Goal: Task Accomplishment & Management: Complete application form

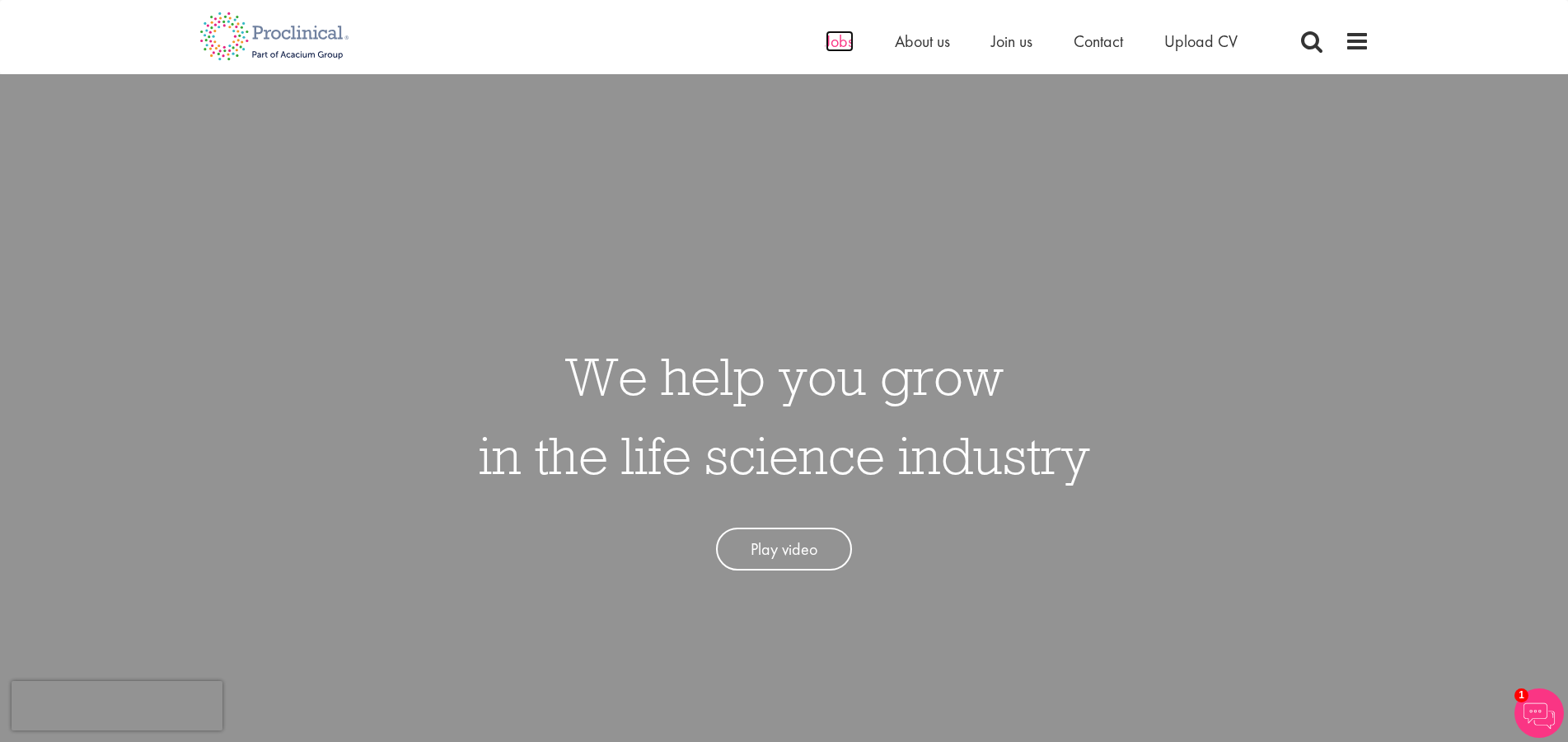
click at [842, 47] on span "Jobs" at bounding box center [839, 41] width 28 height 21
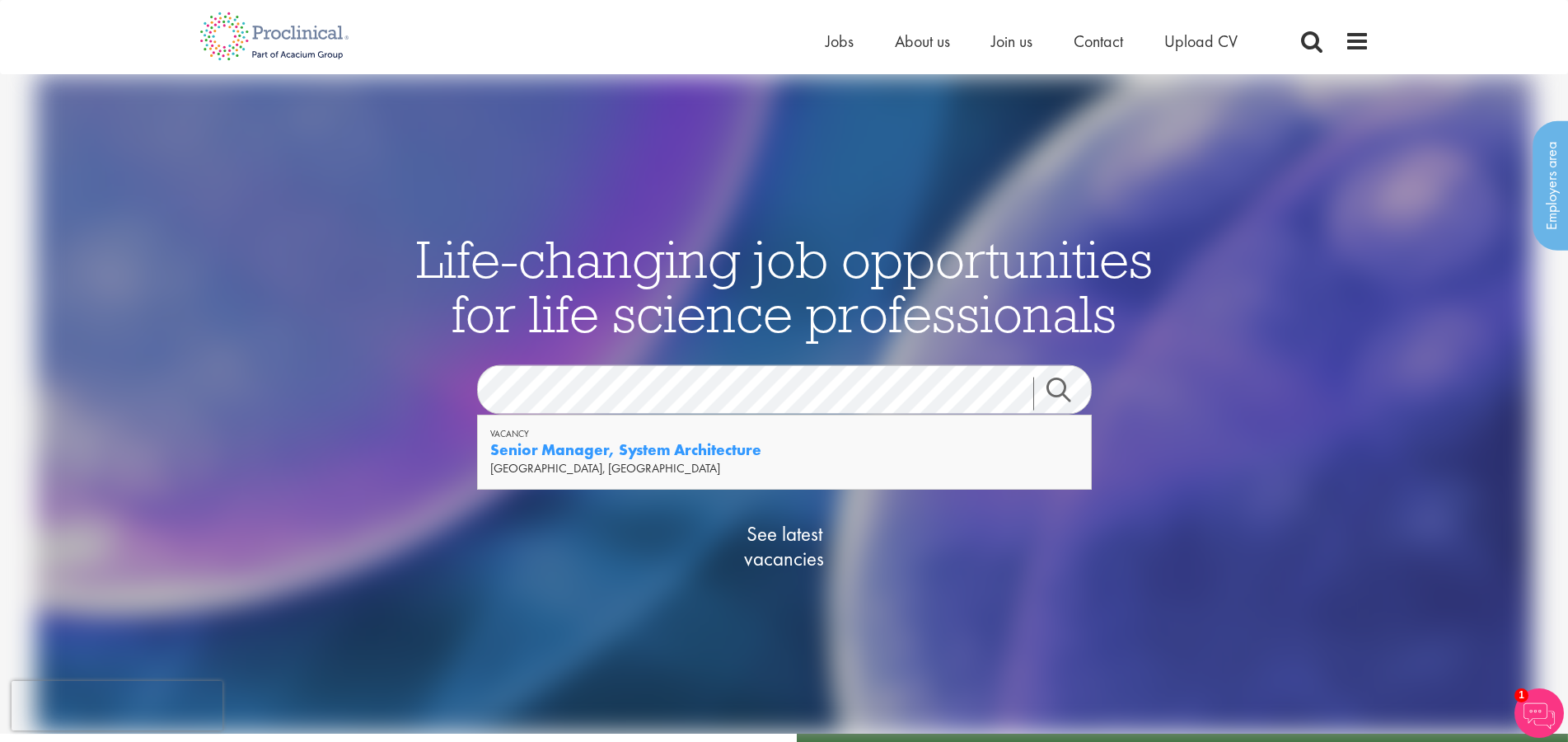
click at [645, 450] on strong "Senior Manager, System Architecture" at bounding box center [626, 449] width 271 height 21
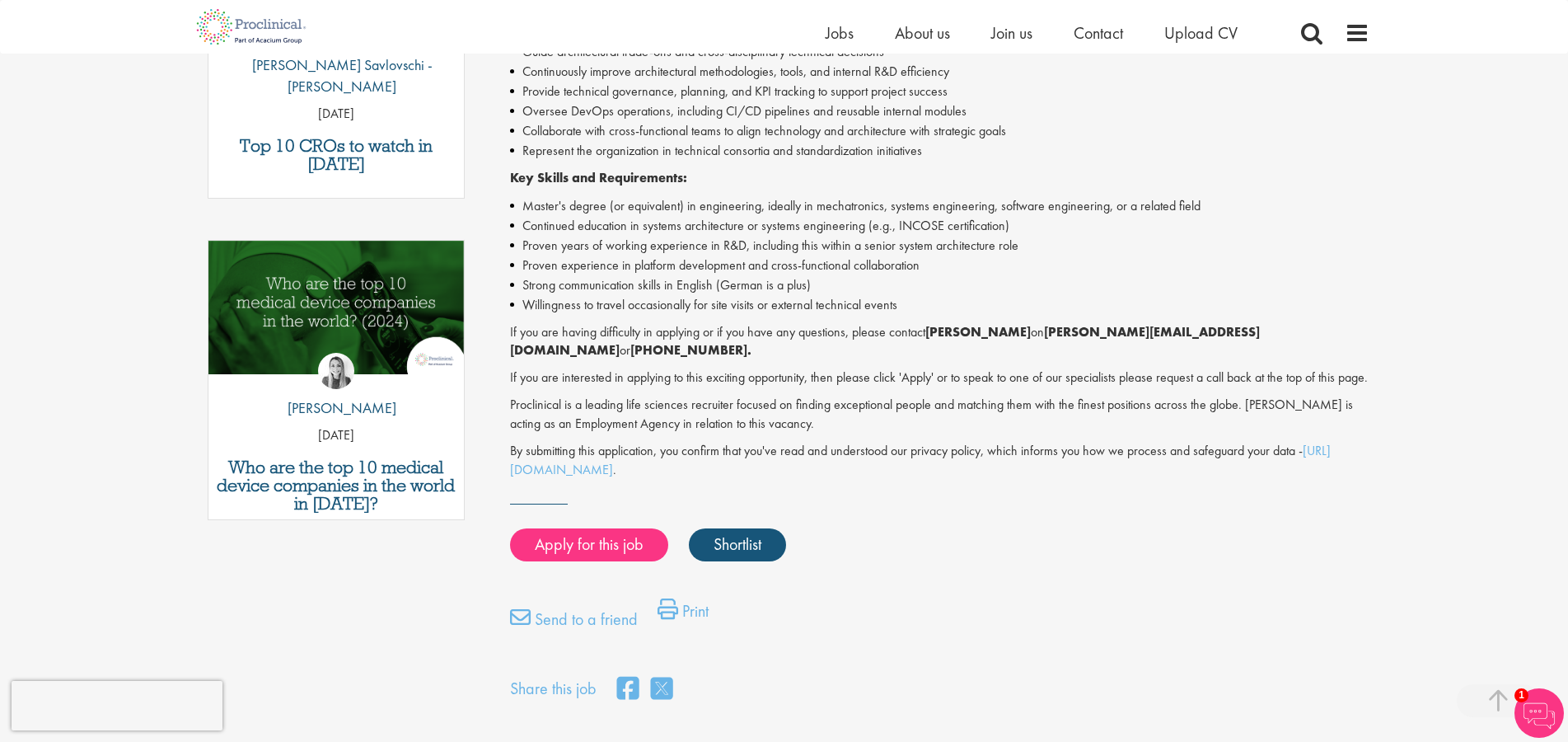
scroll to position [657, 0]
click at [615, 533] on link "Apply for this job" at bounding box center [589, 544] width 159 height 33
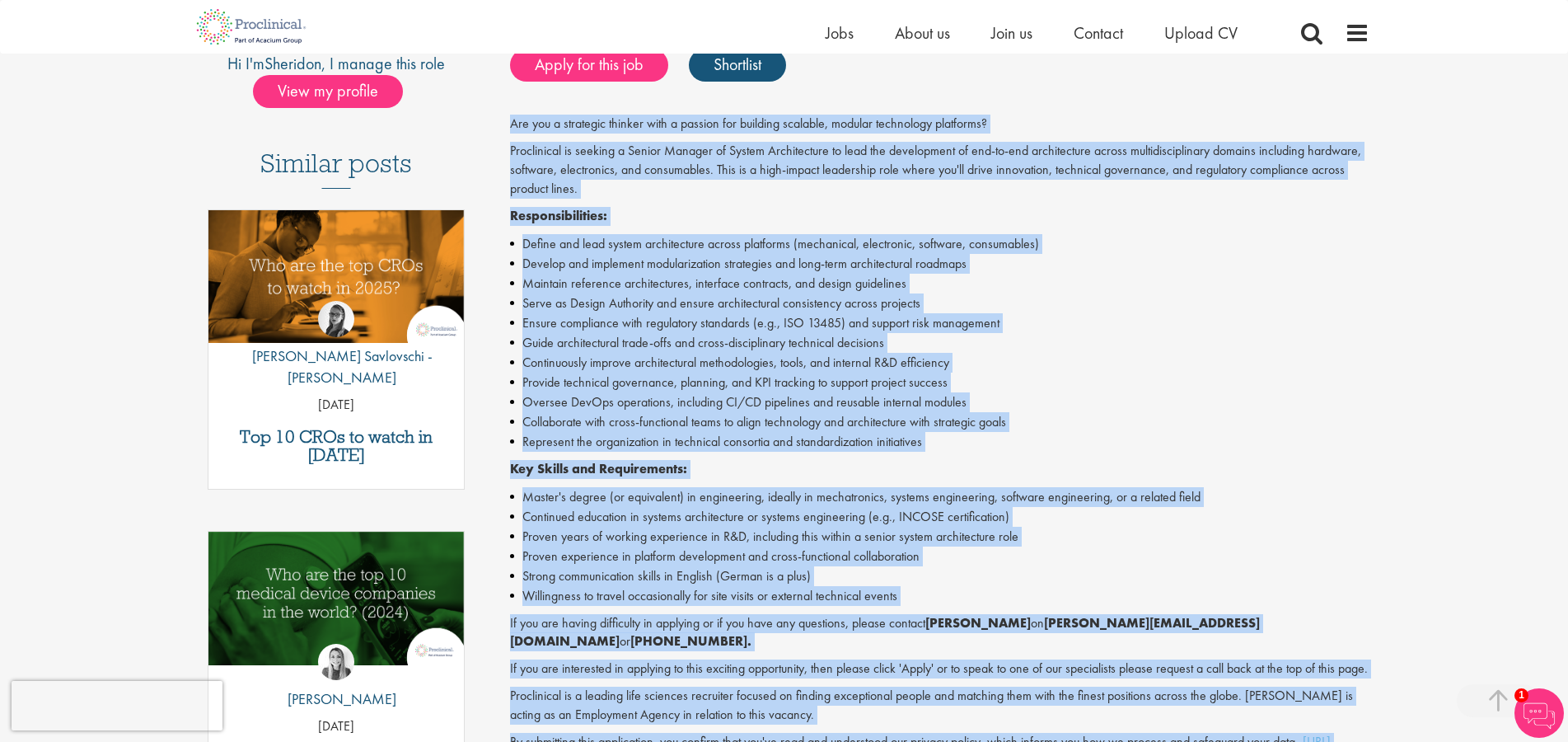
scroll to position [407, 0]
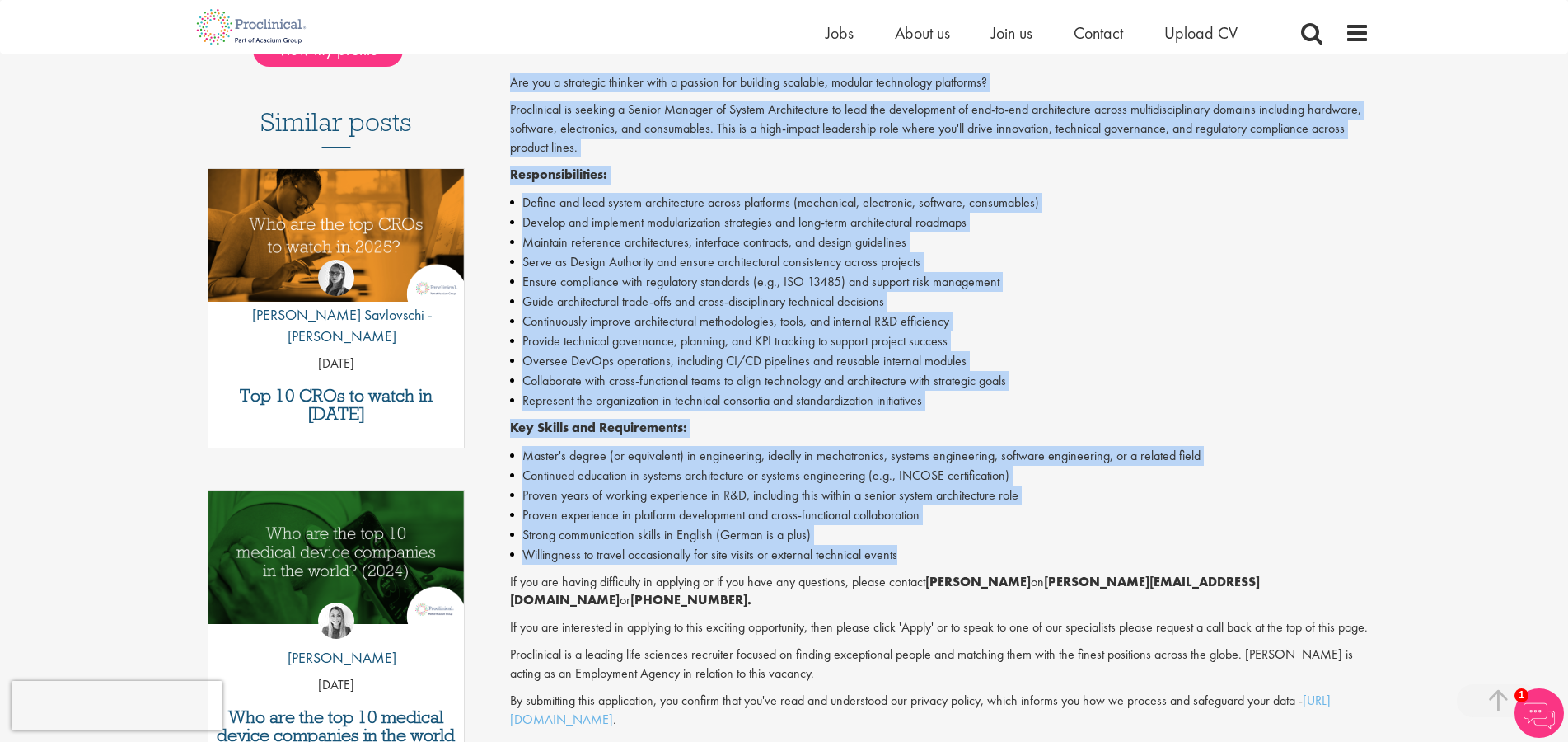
drag, startPoint x: 515, startPoint y: 187, endPoint x: 913, endPoint y: 543, distance: 534.0
click at [913, 543] on div "Senior Manager, System Architecture Salary: Highly Competitive Job type: Perman…" at bounding box center [934, 366] width 897 height 1177
copy div "Senior Manager, System Architecture Salary: Highly Competitive Job type: Perman…"
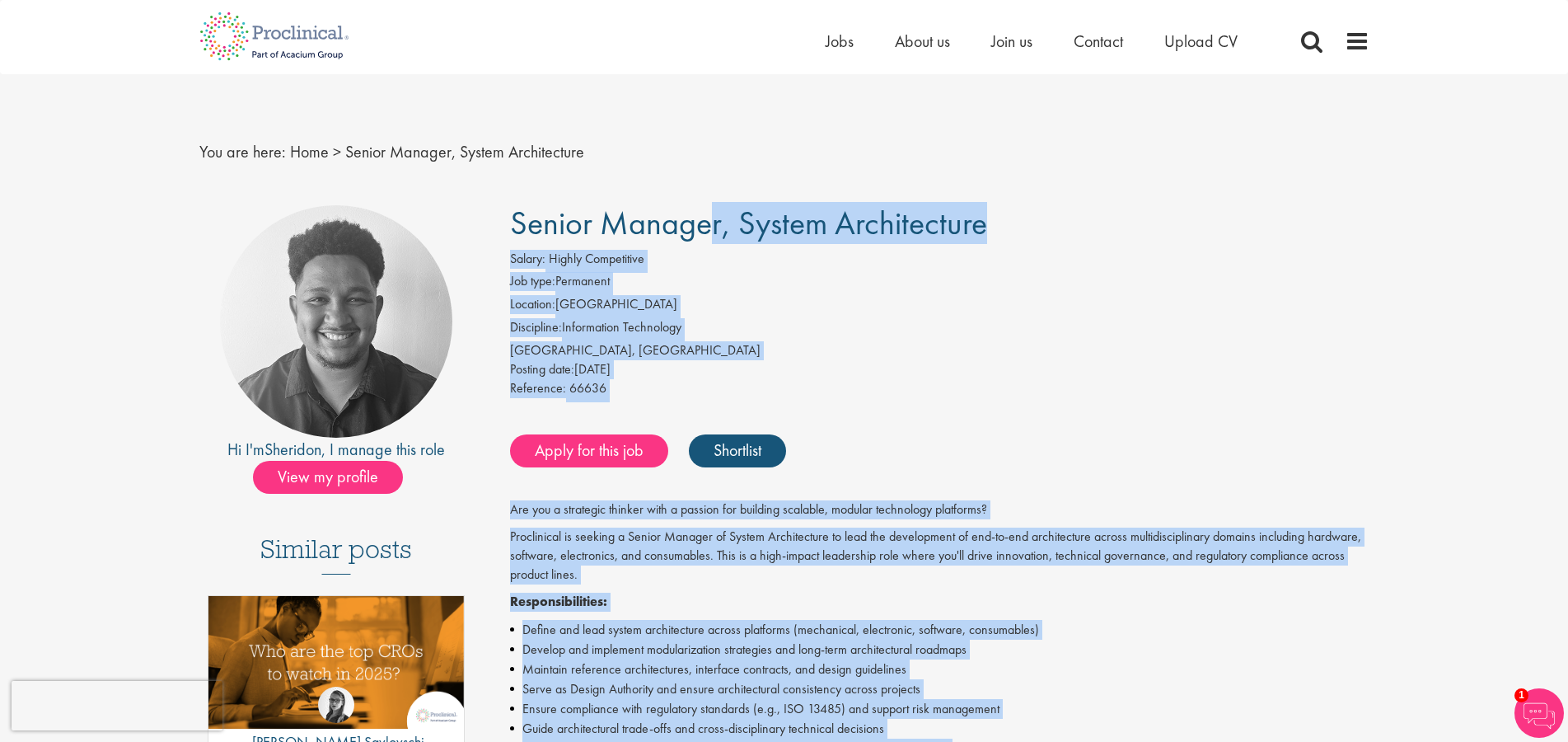
scroll to position [0, 0]
click at [610, 307] on li "Location: Germany" at bounding box center [940, 306] width 860 height 23
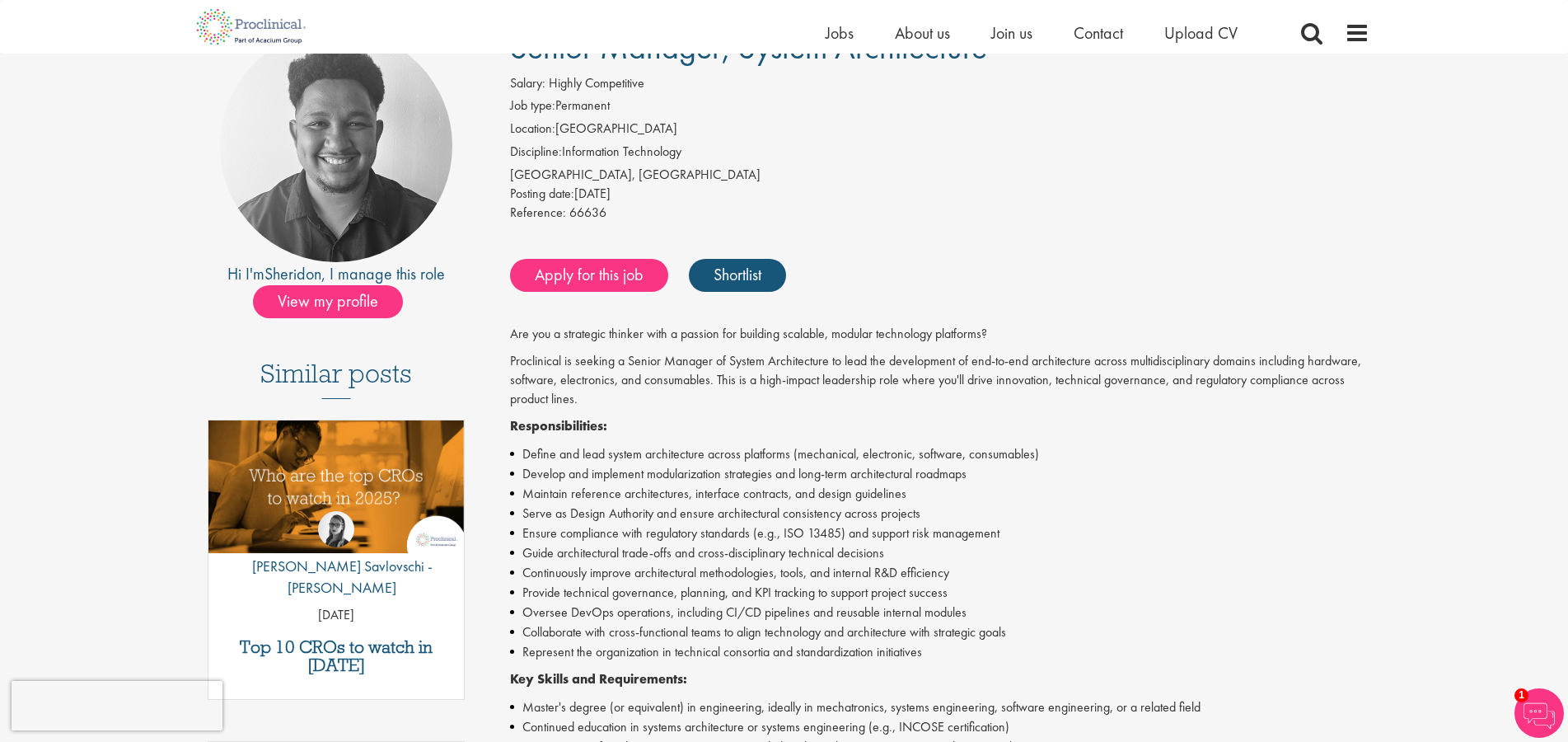
scroll to position [216, 0]
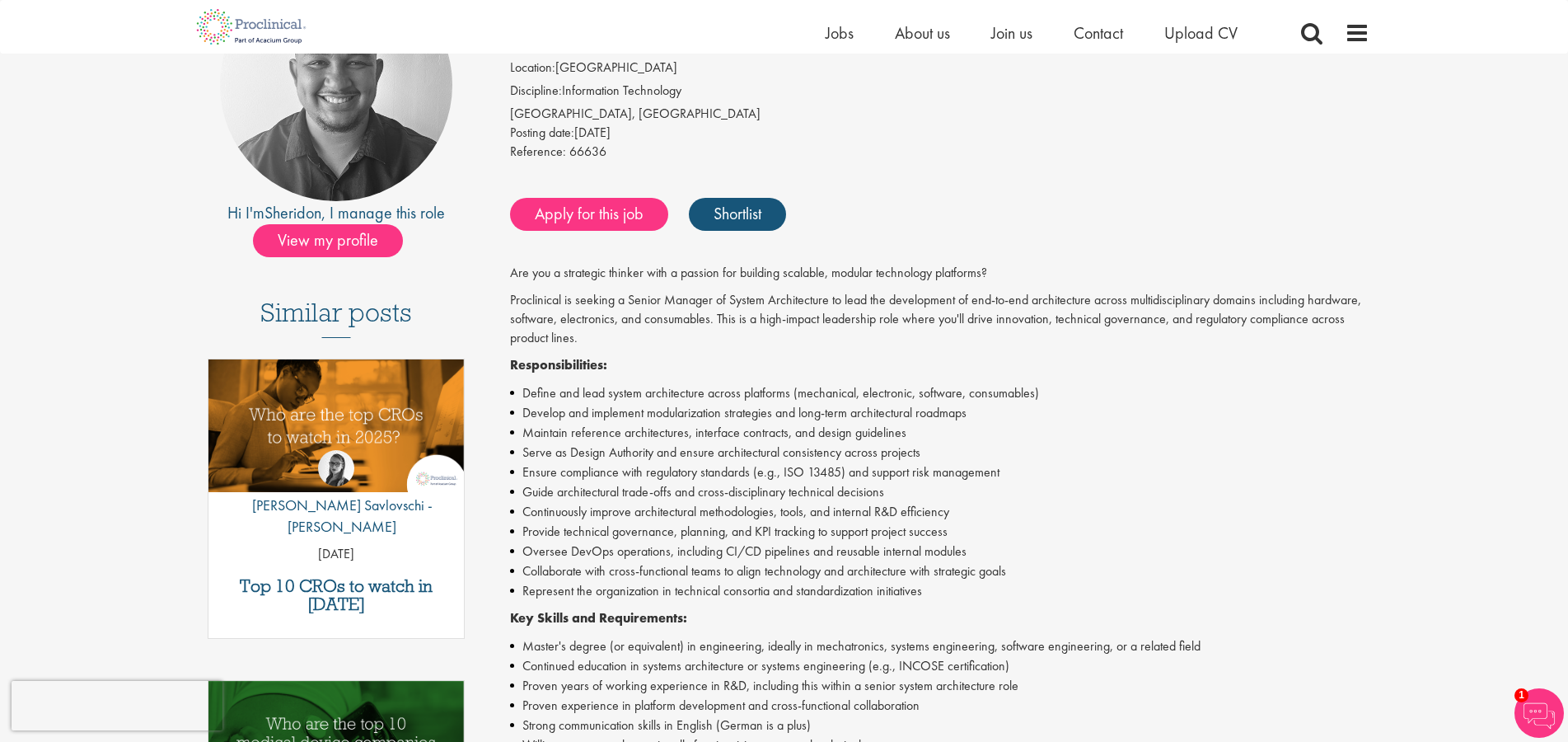
click at [533, 294] on p "Proclinical is seeking a Senior Manager of System Architecture to lead the deve…" at bounding box center [940, 319] width 860 height 57
copy p "Proclinical"
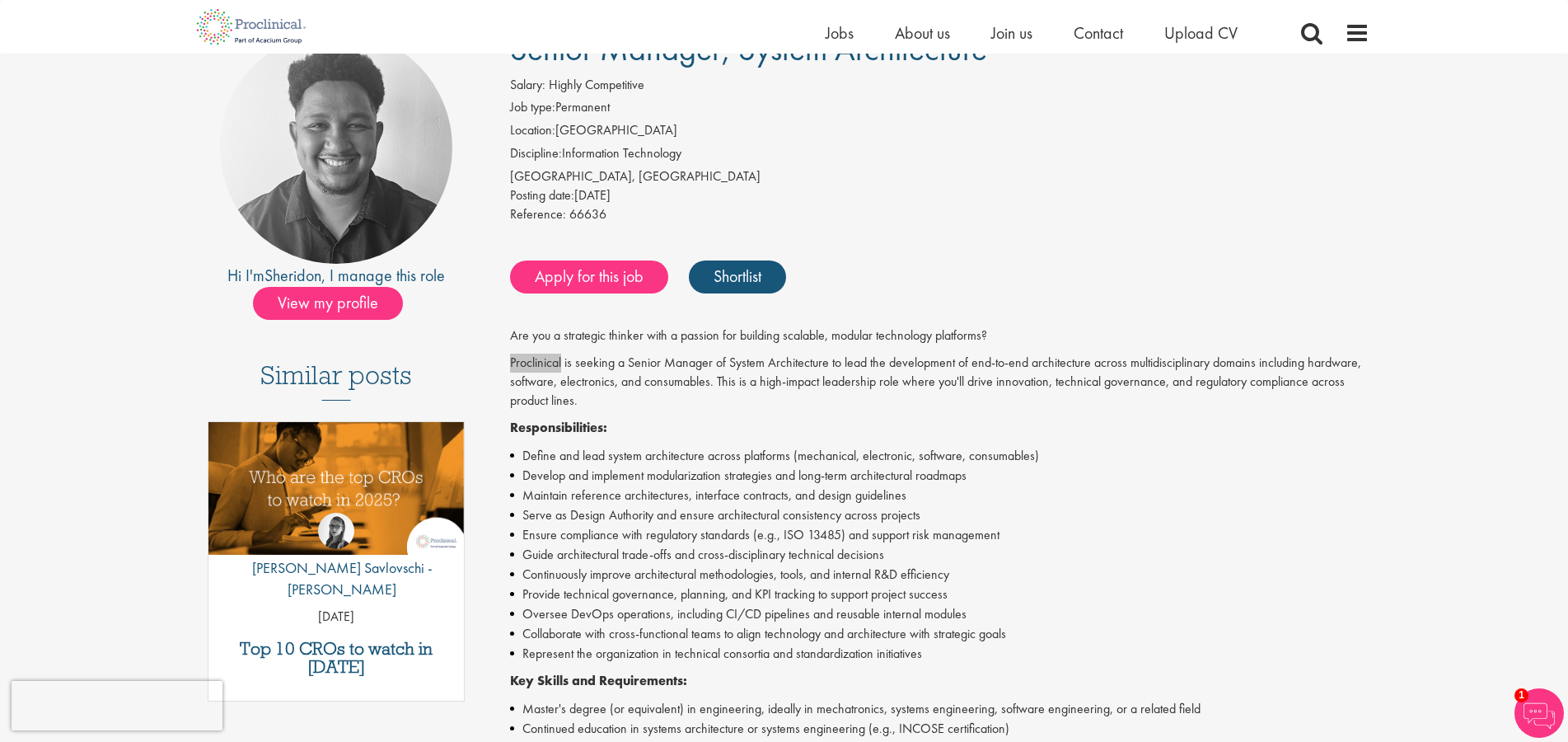
scroll to position [151, 0]
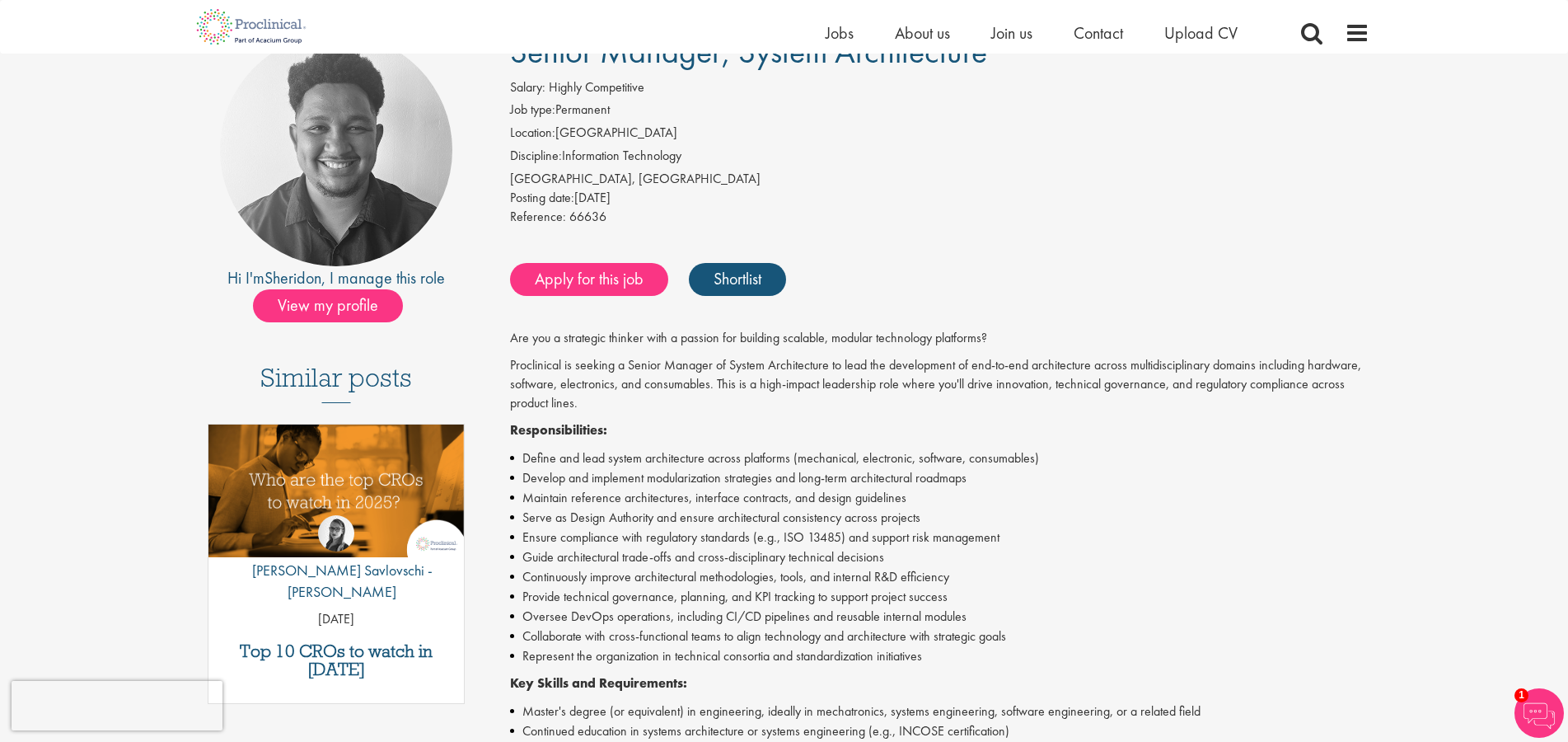
click at [587, 377] on p "Proclinical is seeking a Senior Manager of System Architecture to lead the deve…" at bounding box center [940, 384] width 860 height 57
click at [544, 364] on p "Proclinical is seeking a Senior Manager of System Architecture to lead the deve…" at bounding box center [940, 384] width 860 height 57
click at [553, 365] on p "Proclinical is seeking a Senior Manager of System Architecture to lead the deve…" at bounding box center [940, 384] width 860 height 57
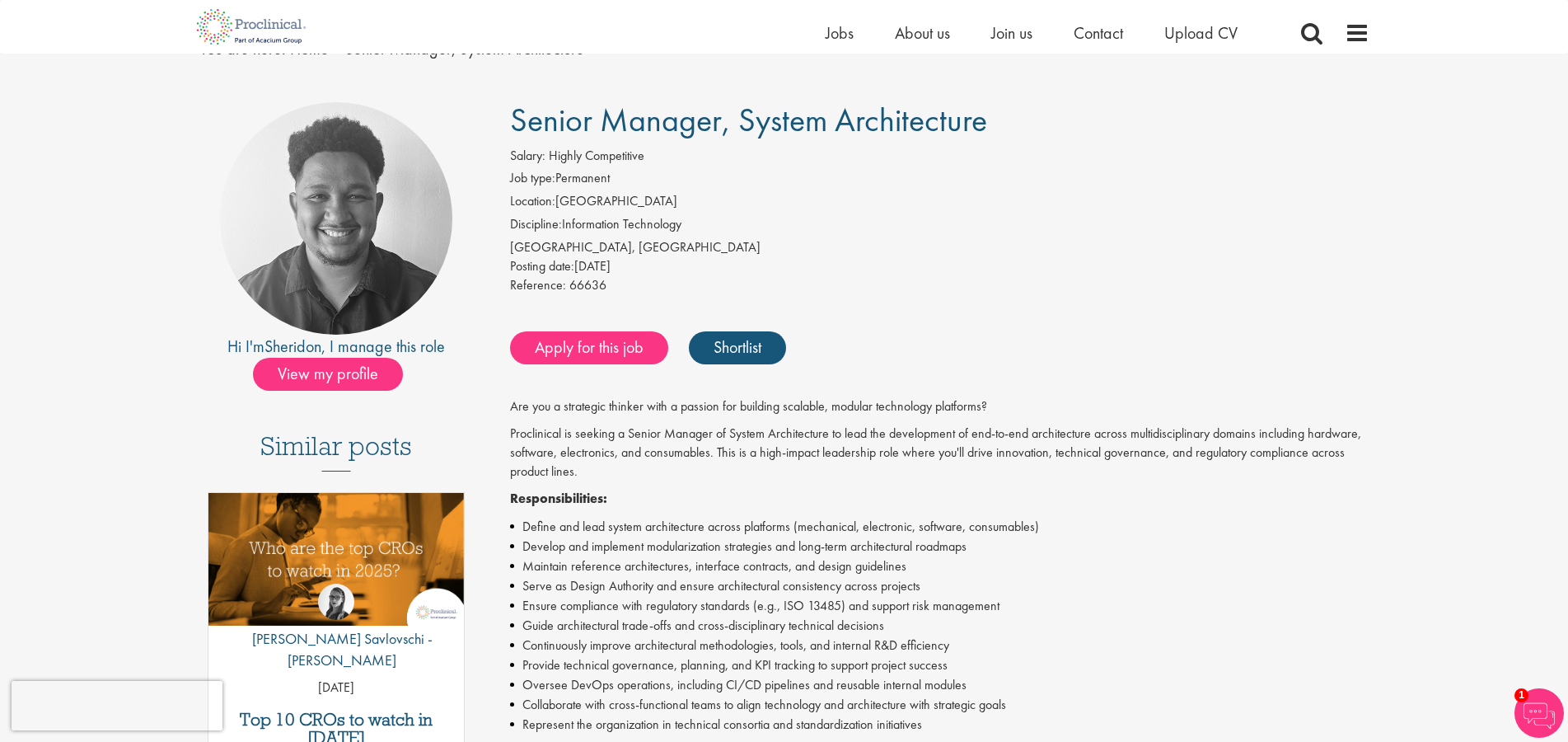
scroll to position [80, 0]
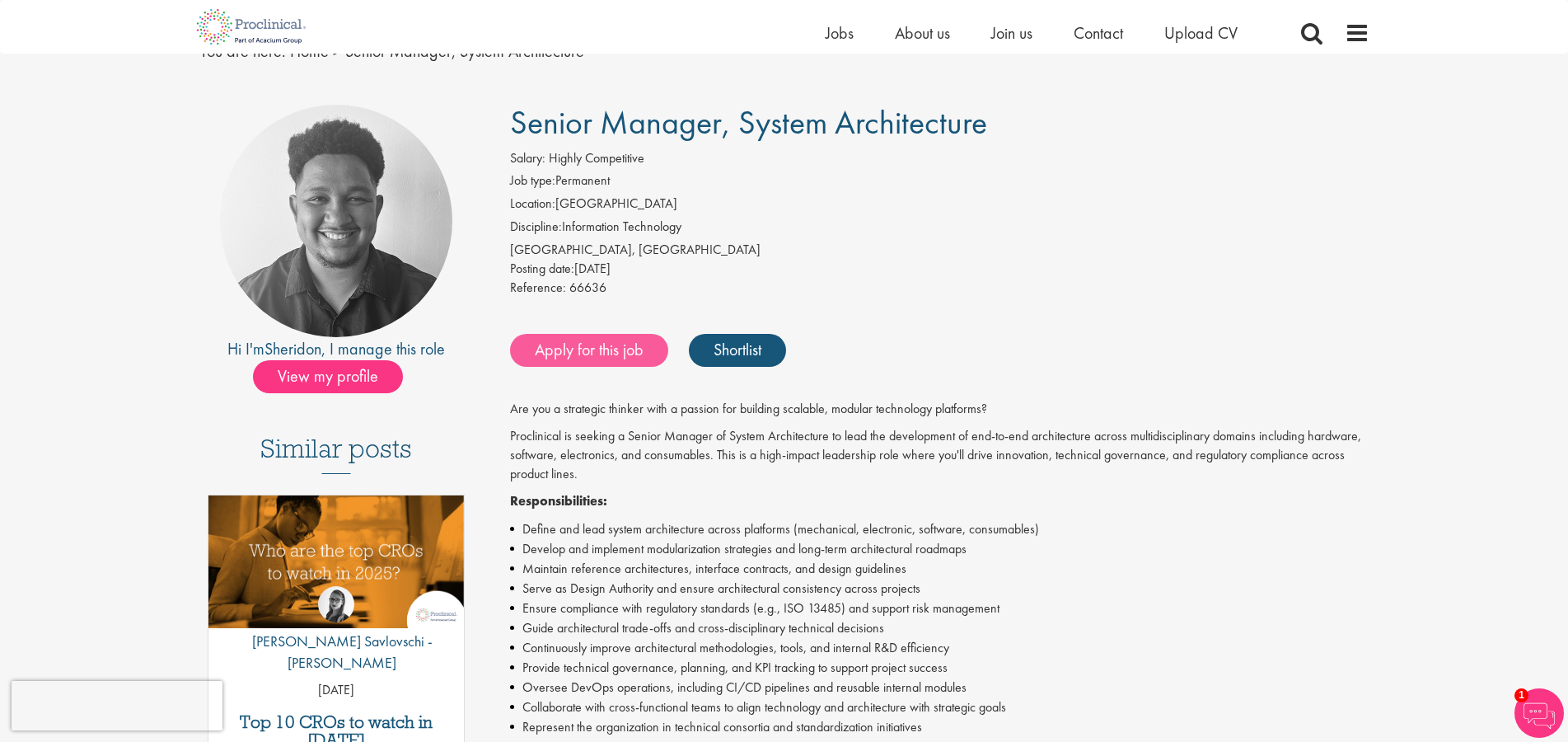
click at [616, 346] on link "Apply for this job" at bounding box center [589, 350] width 159 height 33
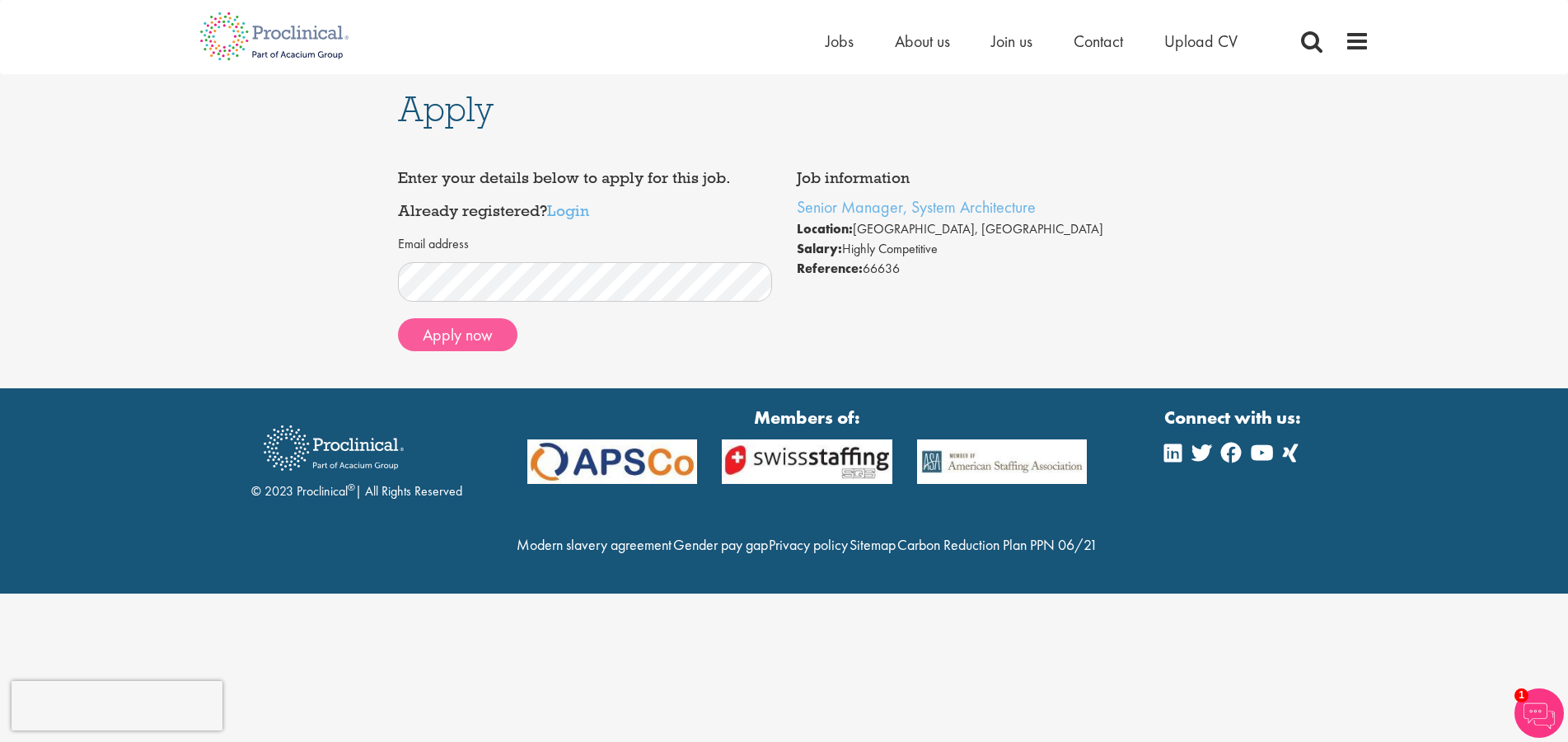
click at [464, 334] on button "Apply now" at bounding box center [457, 335] width 119 height 33
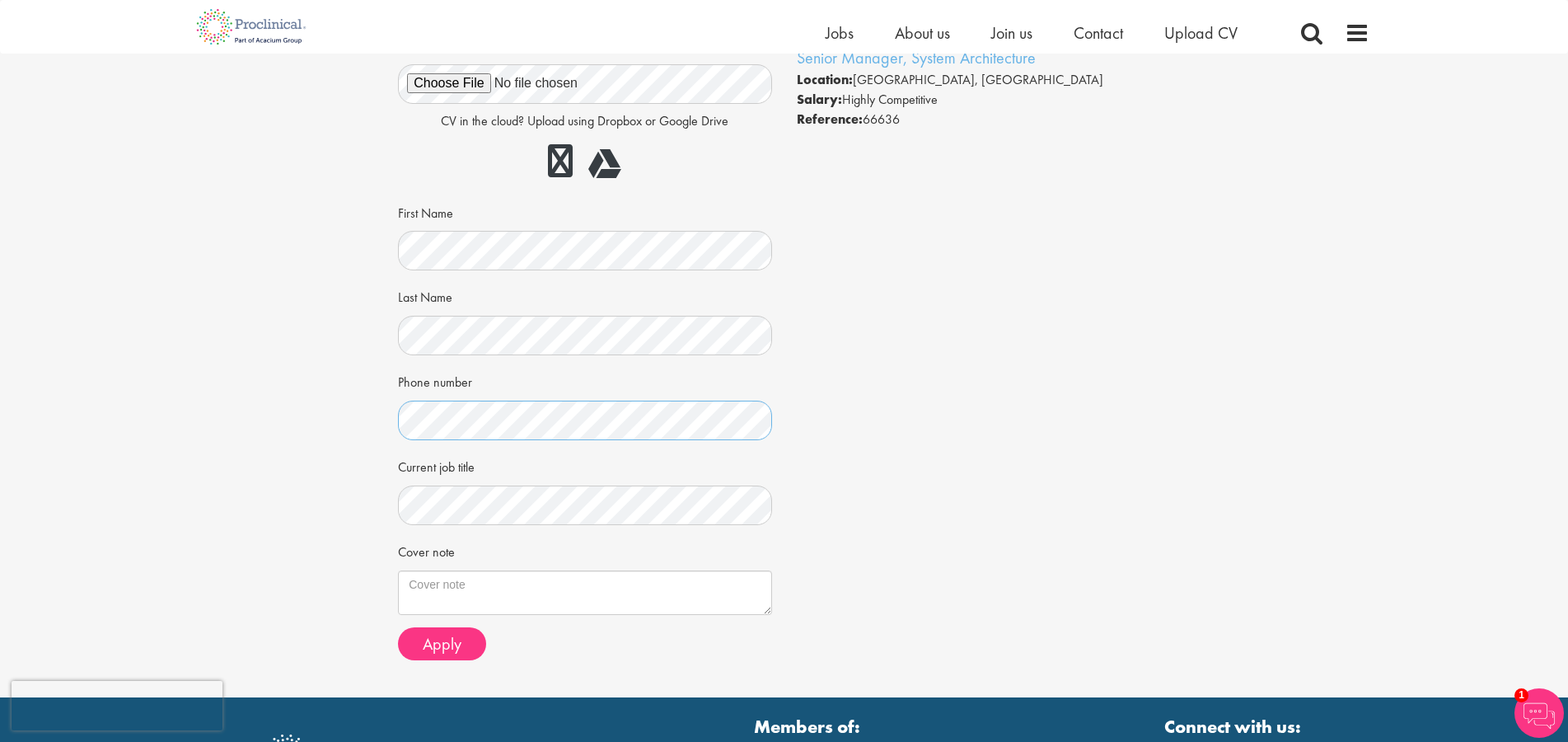
scroll to position [130, 0]
click at [472, 580] on textarea "Cover note" at bounding box center [584, 592] width 373 height 45
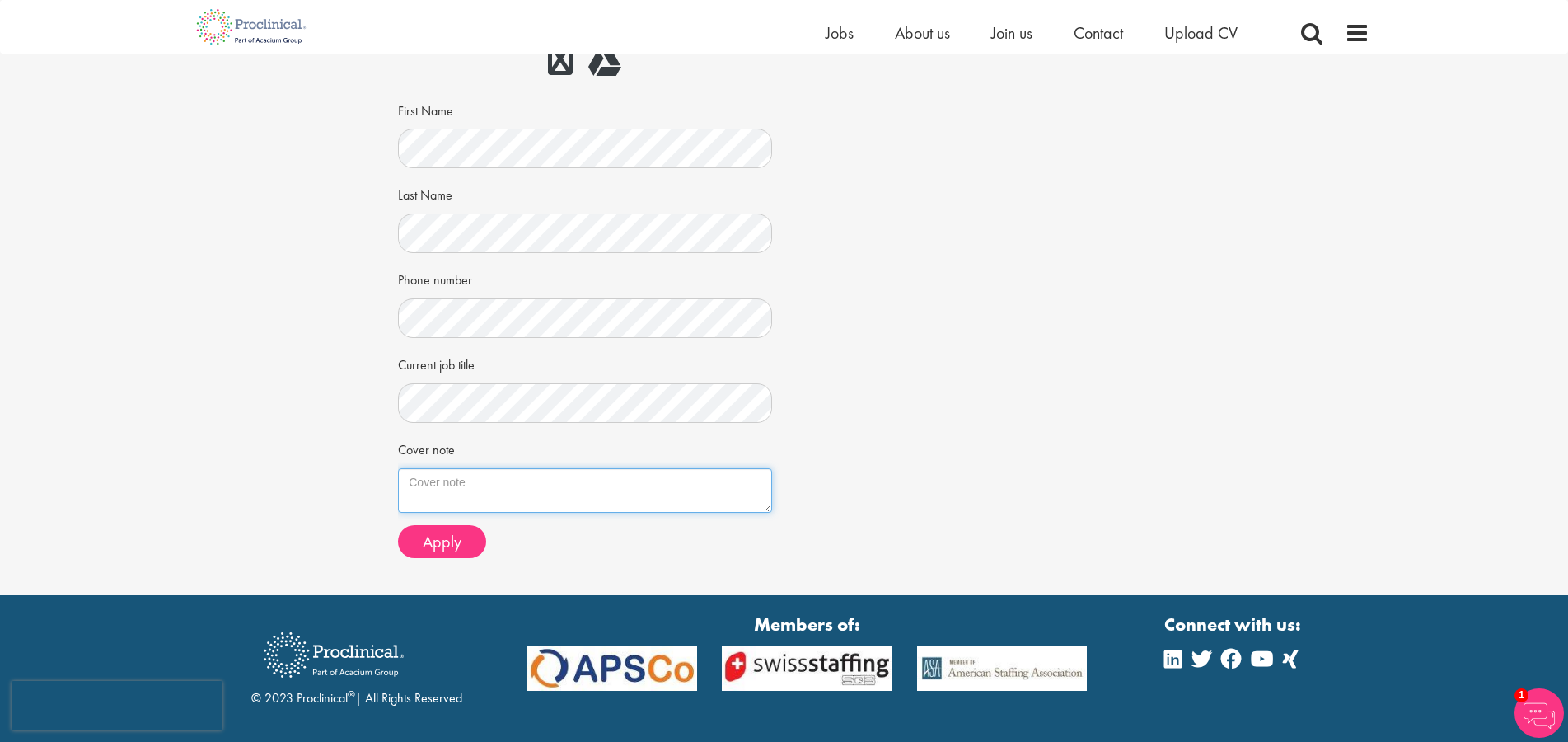
scroll to position [232, 0]
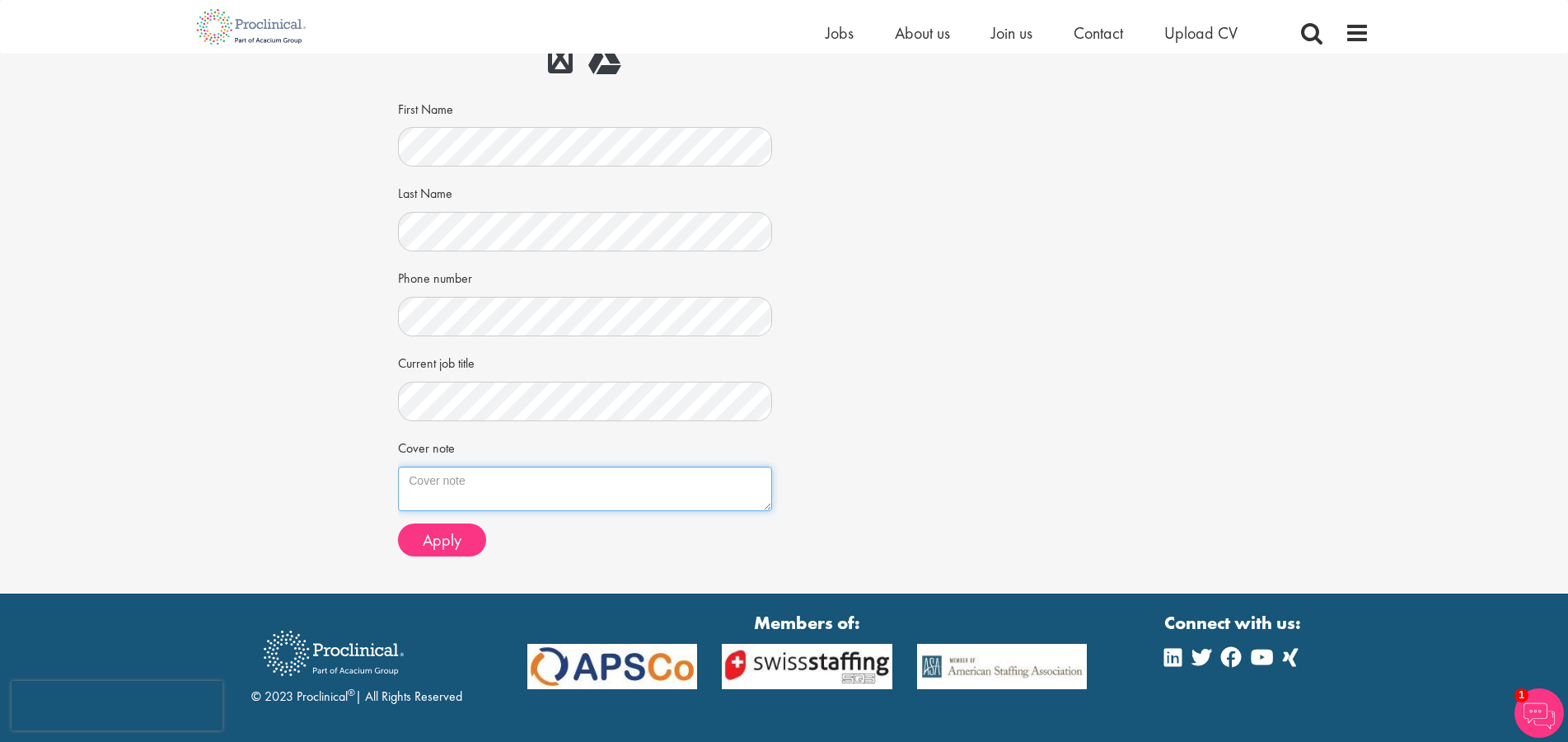
paste textarea "With a career dedicated to defining and governing complex technology platforms,…"
type textarea "With a career dedicated to defining and governing complex technology platforms,…"
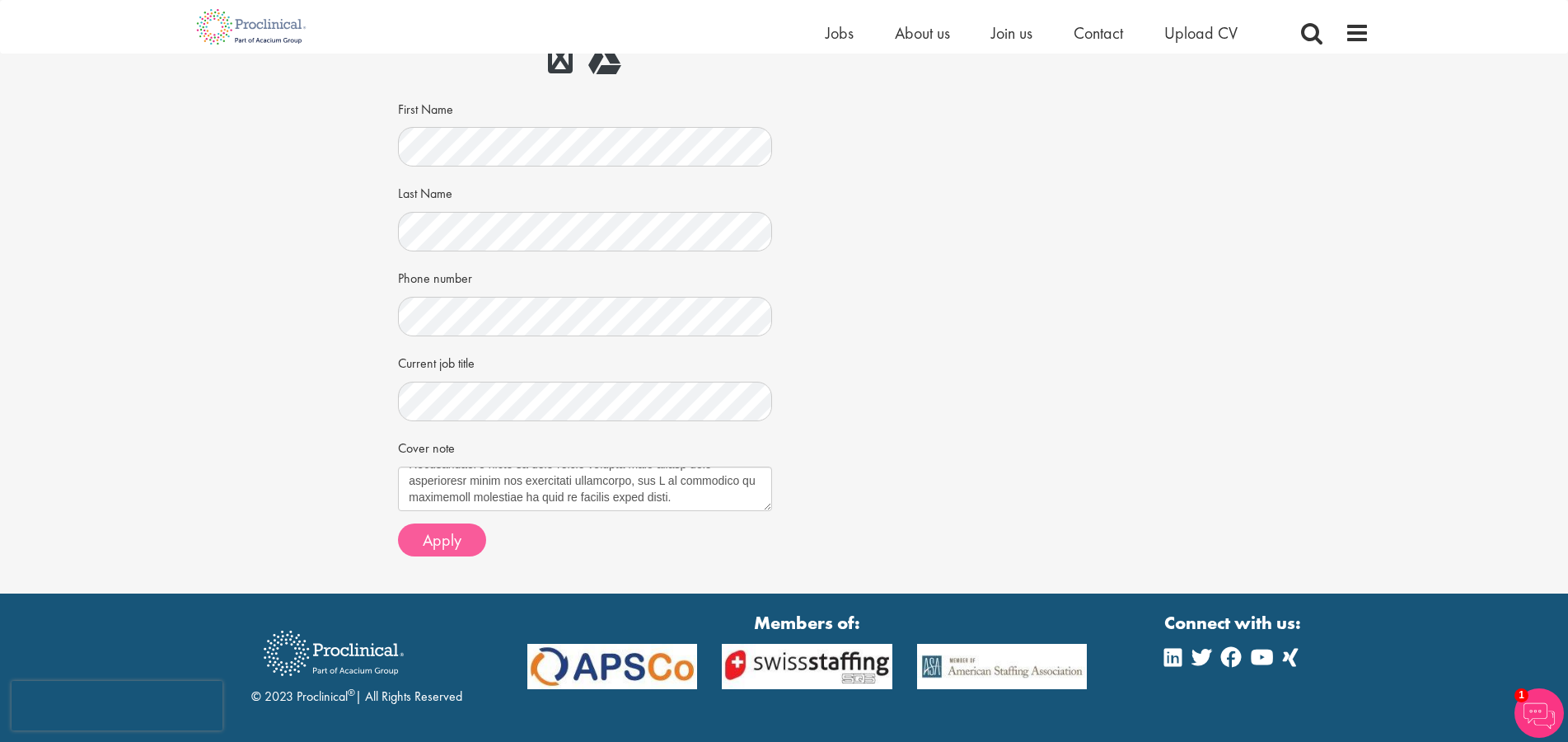
click at [440, 534] on span "Apply" at bounding box center [442, 540] width 39 height 21
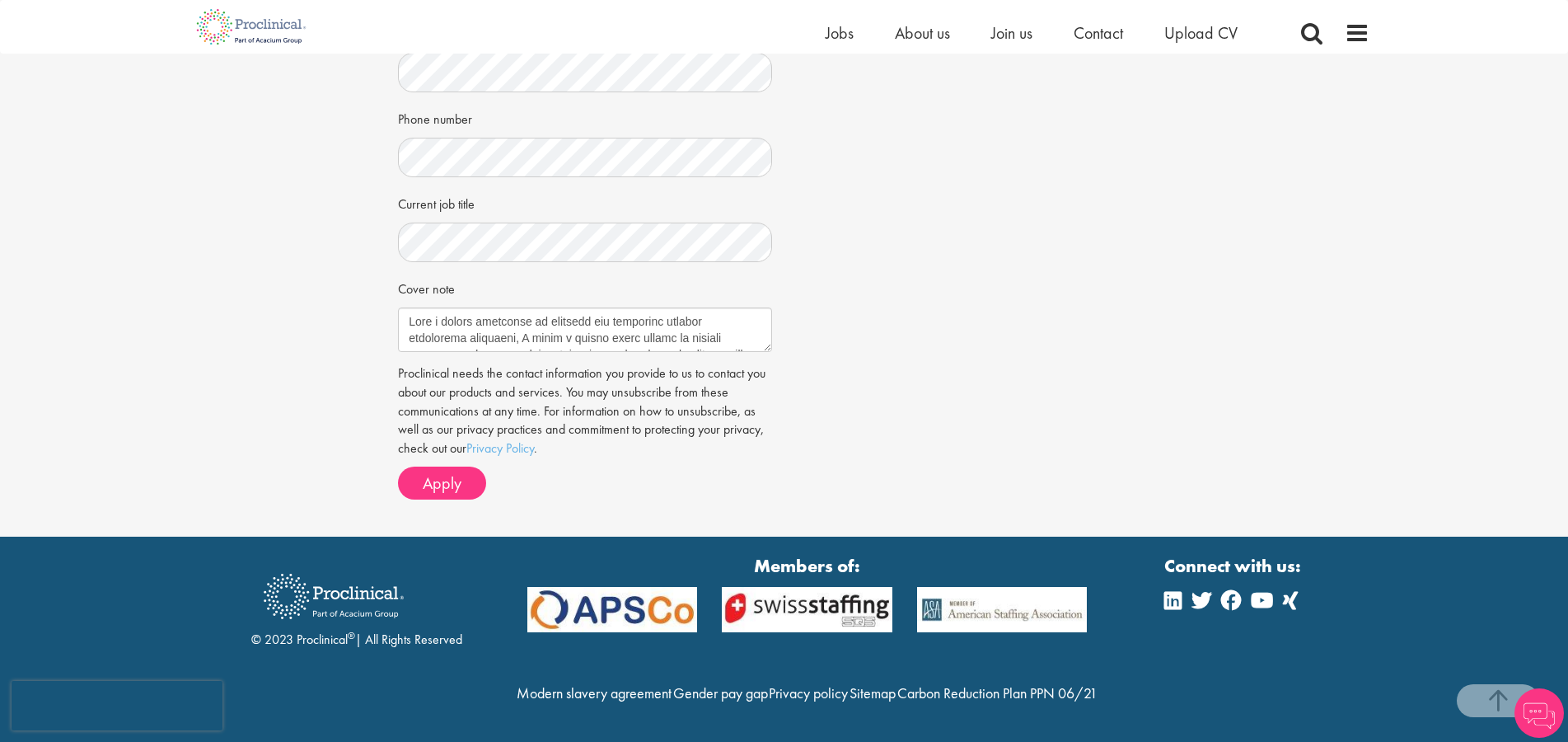
scroll to position [419, 0]
click at [637, 308] on textarea "Cover note" at bounding box center [584, 330] width 373 height 45
paste textarea "In my previous roles, I have acted as the design authority for enterprise-scale…"
type textarea "In my previous roles, I have acted as the design authority for enterprise-scale…"
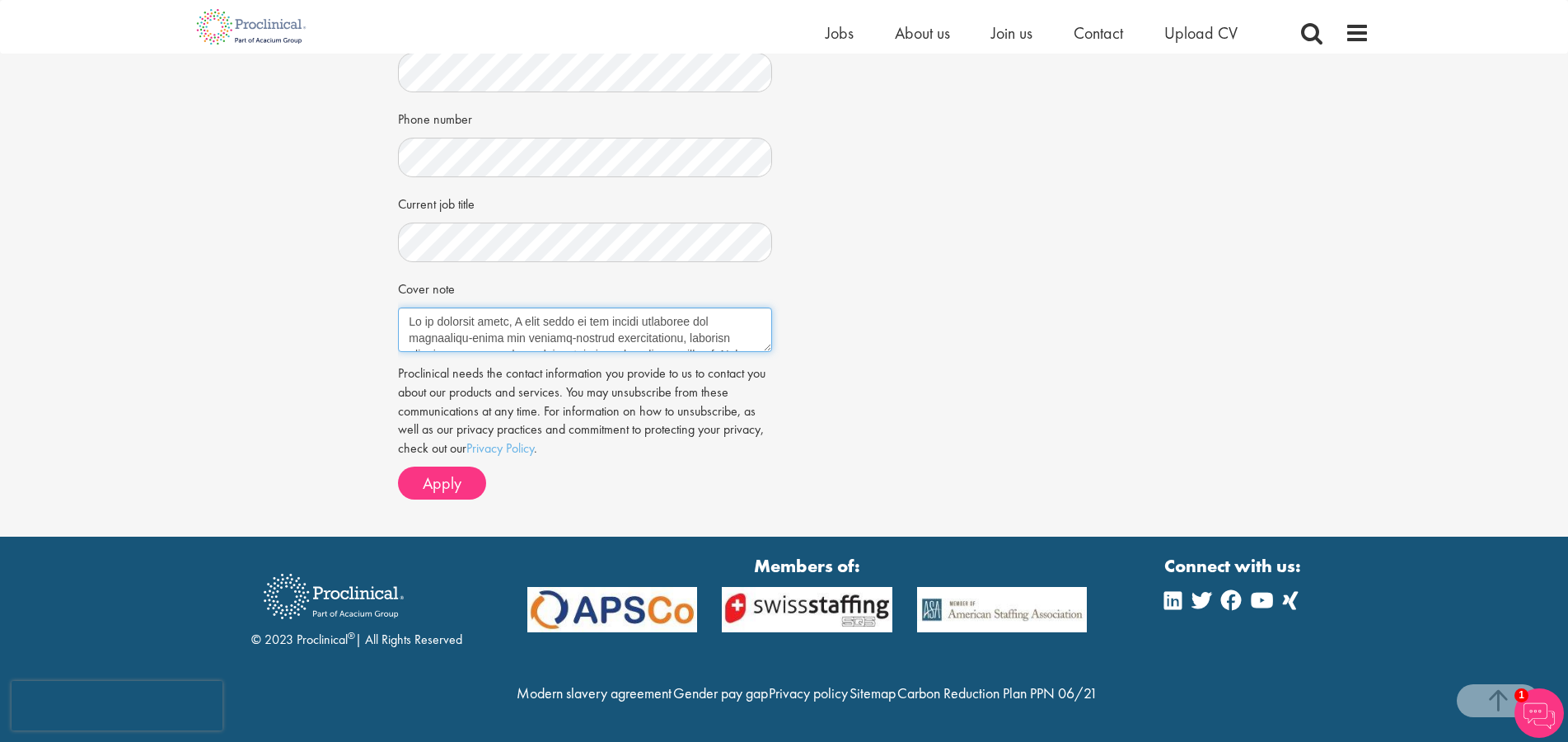
scroll to position [330, 0]
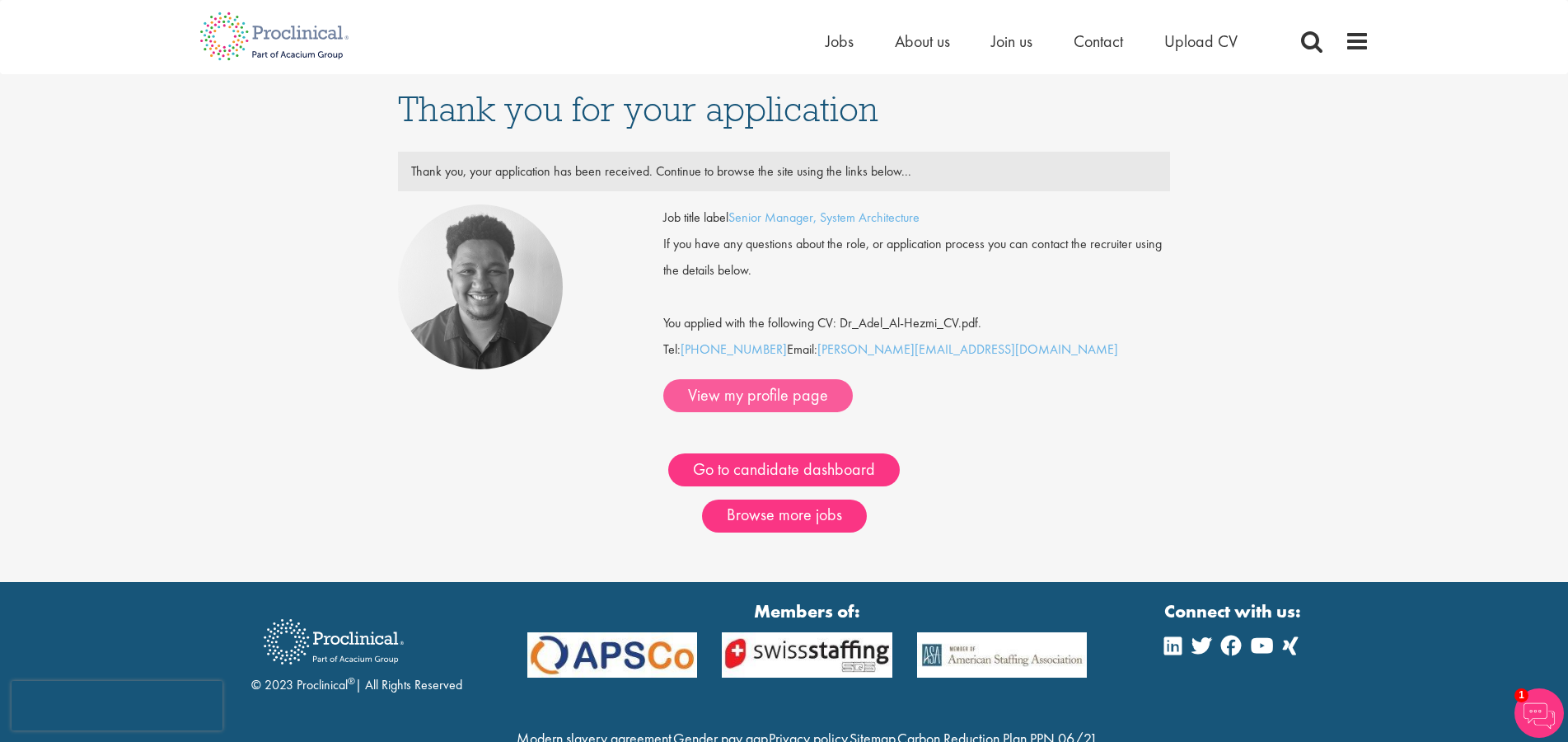
click at [853, 379] on link "View my profile page" at bounding box center [758, 395] width 189 height 33
